Goal: Information Seeking & Learning: Learn about a topic

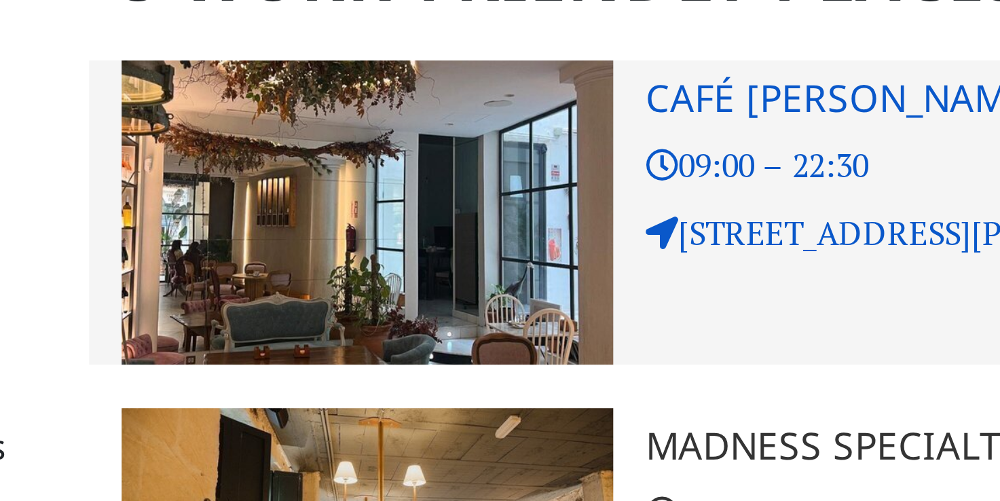
scroll to position [94, 0]
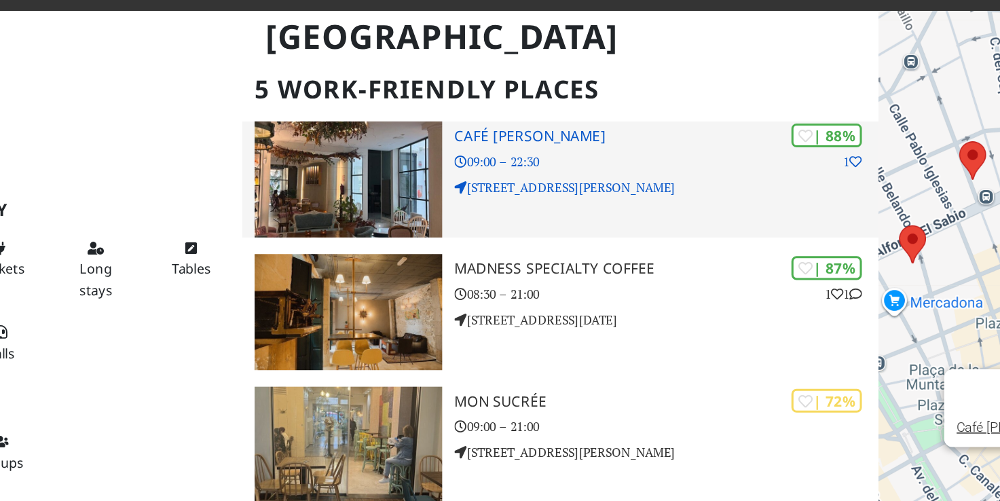
click at [403, 120] on h3 "Café Bardin" at bounding box center [528, 118] width 278 height 12
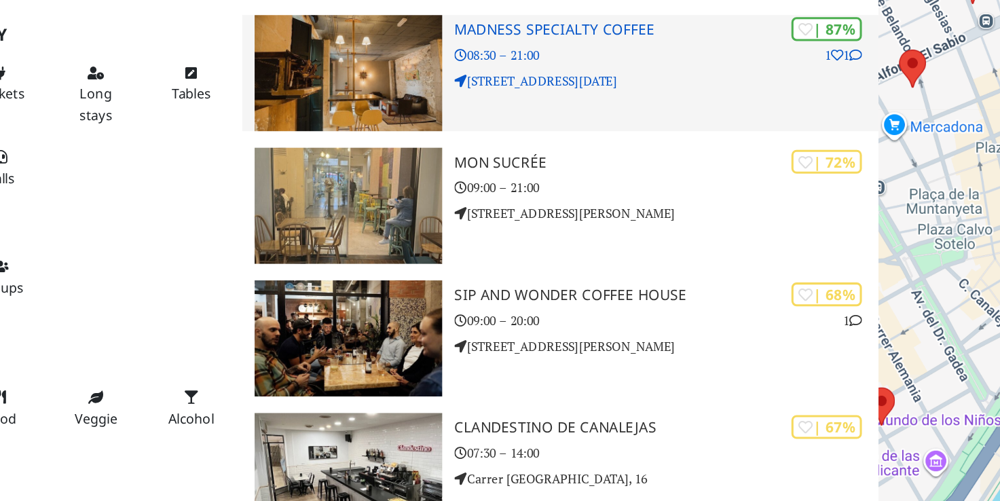
scroll to position [136, 0]
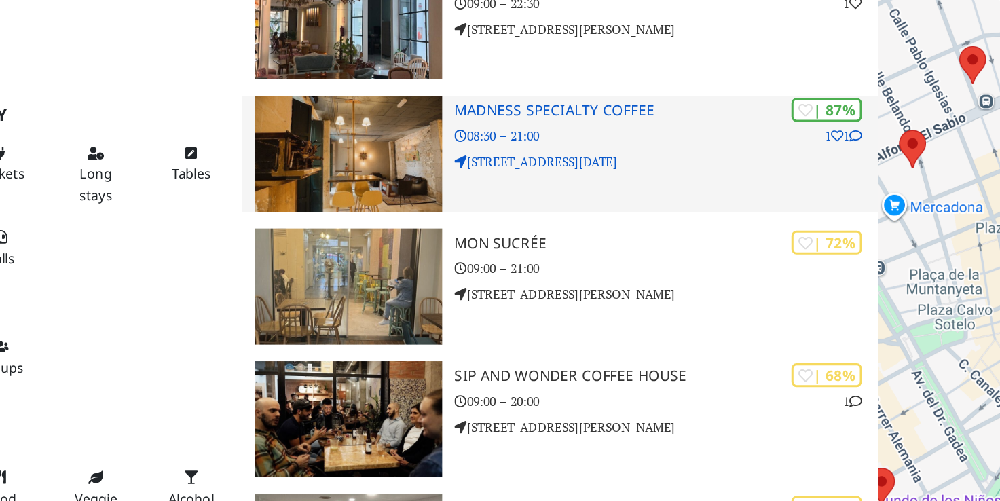
click at [453, 161] on h3 "Madness Specialty Coffee" at bounding box center [528, 164] width 278 height 12
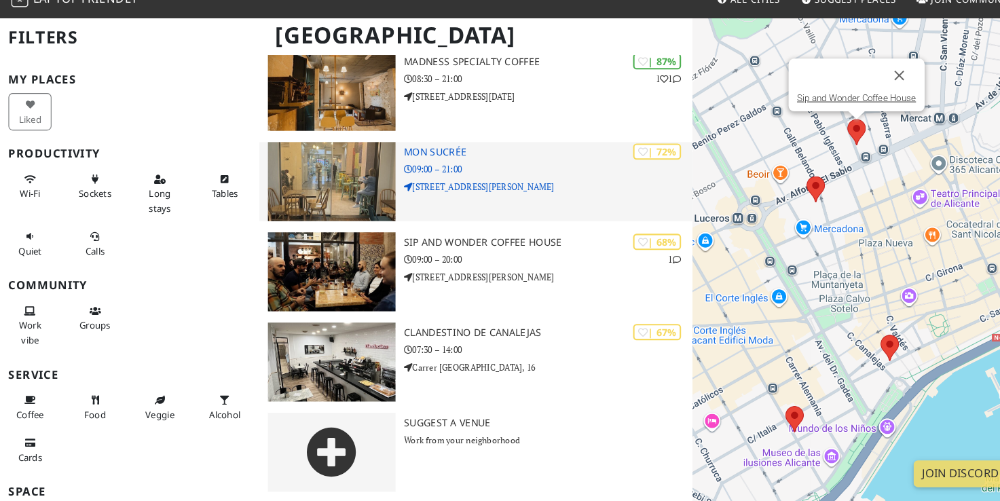
scroll to position [221, 0]
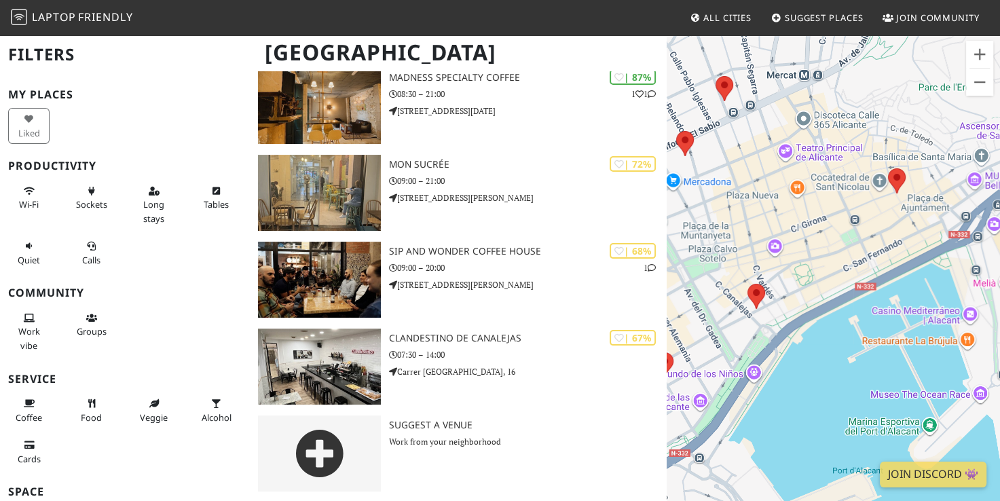
drag, startPoint x: 899, startPoint y: 382, endPoint x: 795, endPoint y: 322, distance: 120.5
click at [795, 322] on div "To navigate, press the arrow keys." at bounding box center [833, 284] width 333 height 501
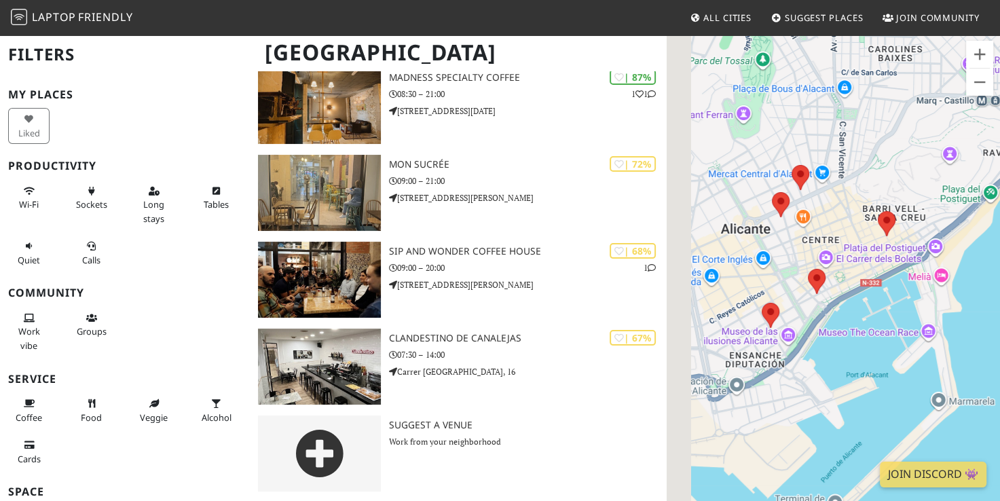
drag, startPoint x: 807, startPoint y: 219, endPoint x: 875, endPoint y: 183, distance: 76.9
click at [875, 183] on div "To navigate, press the arrow keys." at bounding box center [833, 284] width 333 height 501
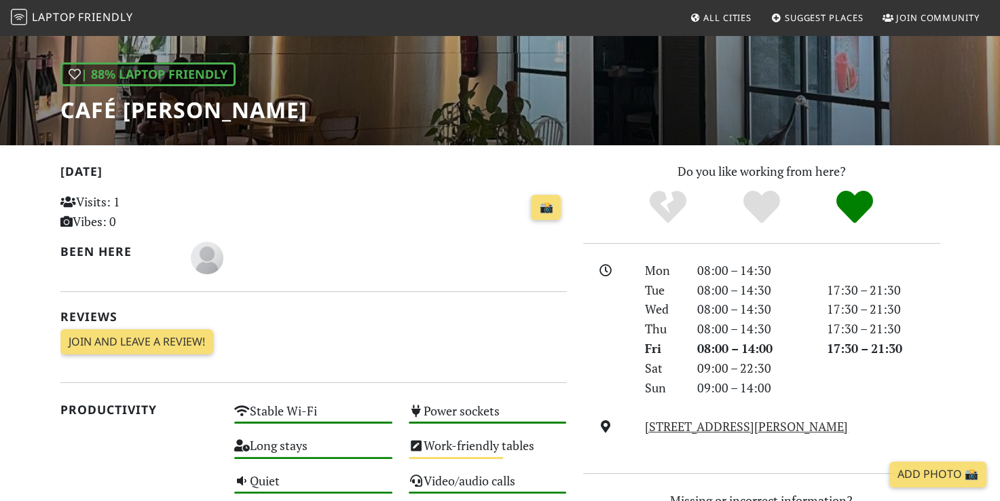
scroll to position [173, 0]
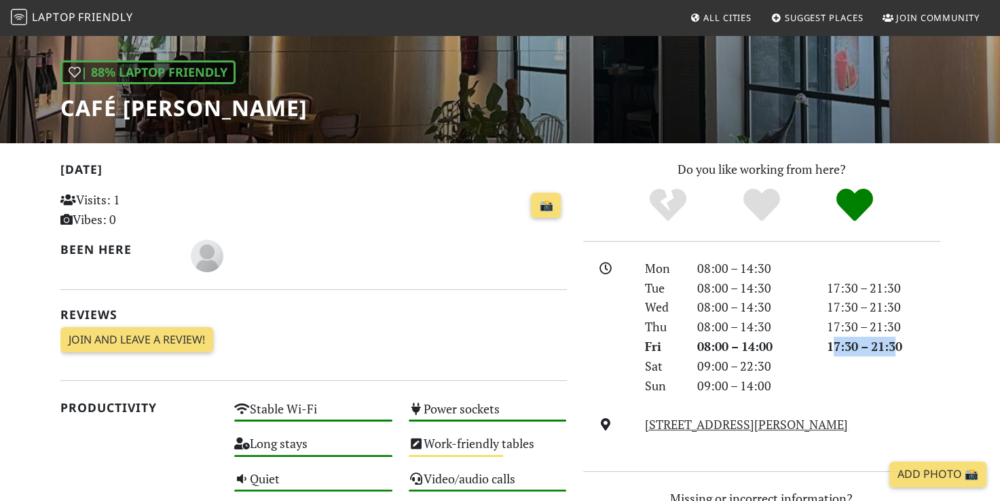
drag, startPoint x: 831, startPoint y: 348, endPoint x: 896, endPoint y: 348, distance: 65.2
click at [896, 348] on div "17:30 – 21:30" at bounding box center [884, 347] width 130 height 20
drag, startPoint x: 896, startPoint y: 348, endPoint x: 947, endPoint y: 352, distance: 50.5
click at [947, 352] on div "17:30 – 21:30" at bounding box center [884, 347] width 130 height 20
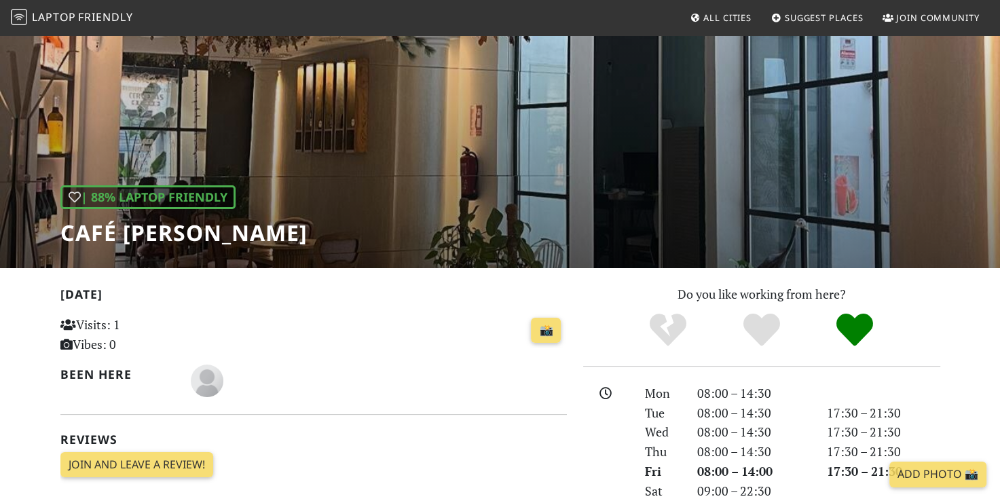
scroll to position [0, 0]
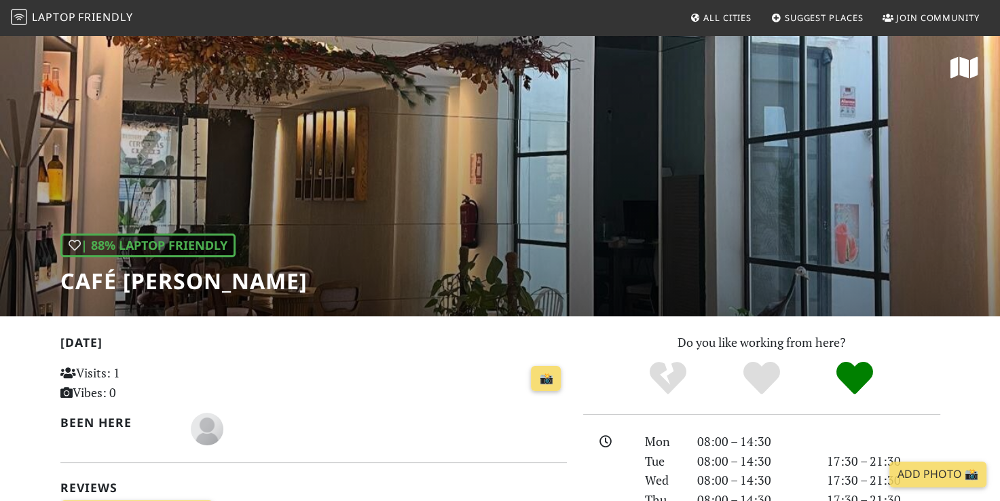
click at [964, 62] on icon at bounding box center [965, 68] width 28 height 24
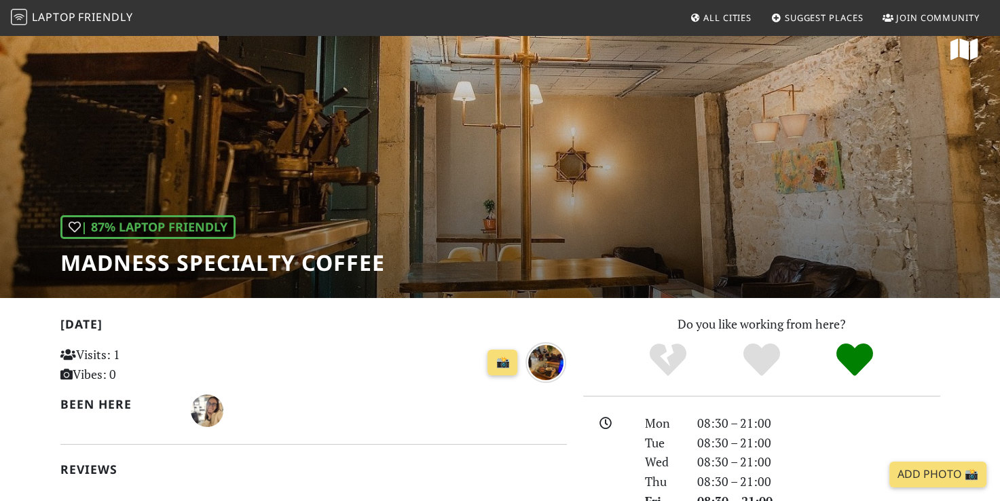
scroll to position [10, 0]
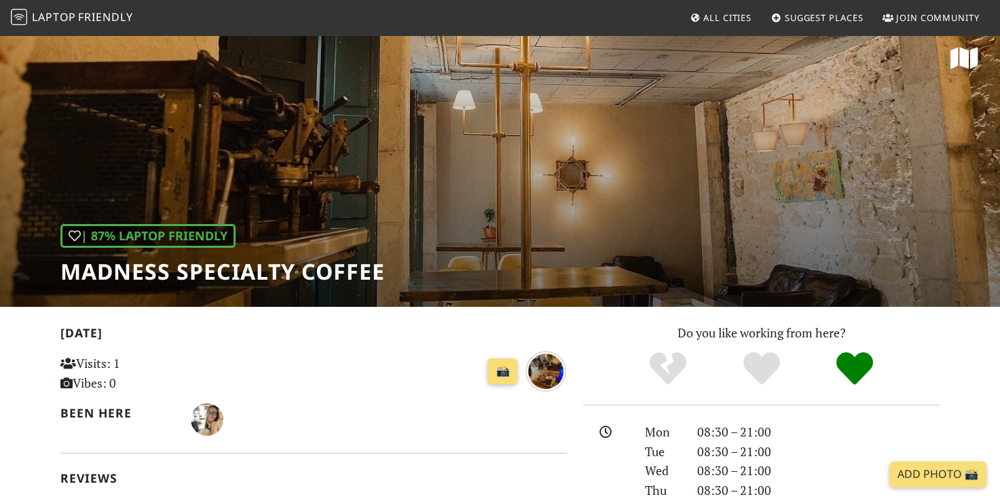
click at [970, 58] on icon at bounding box center [965, 58] width 28 height 24
